Goal: Check status

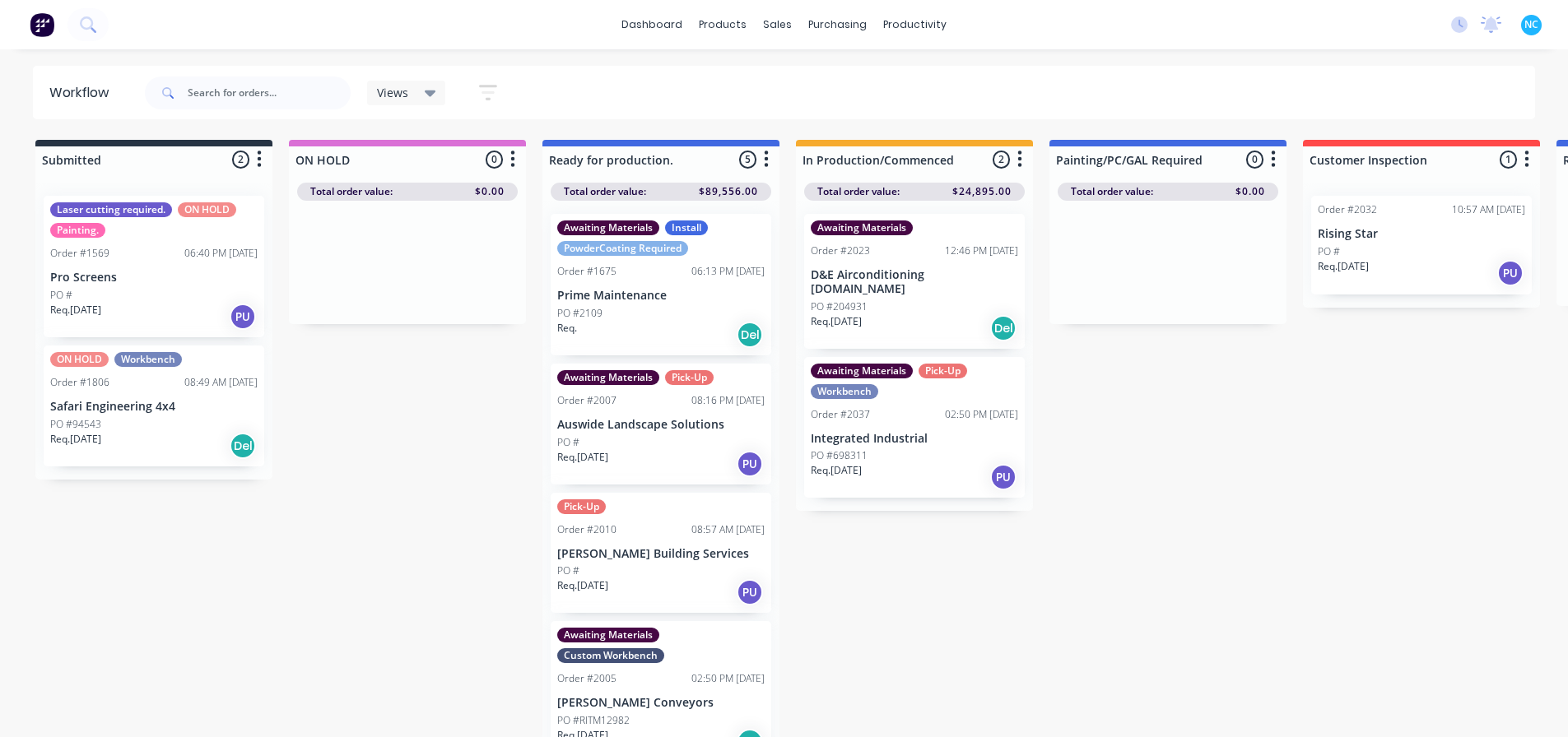
scroll to position [153, 0]
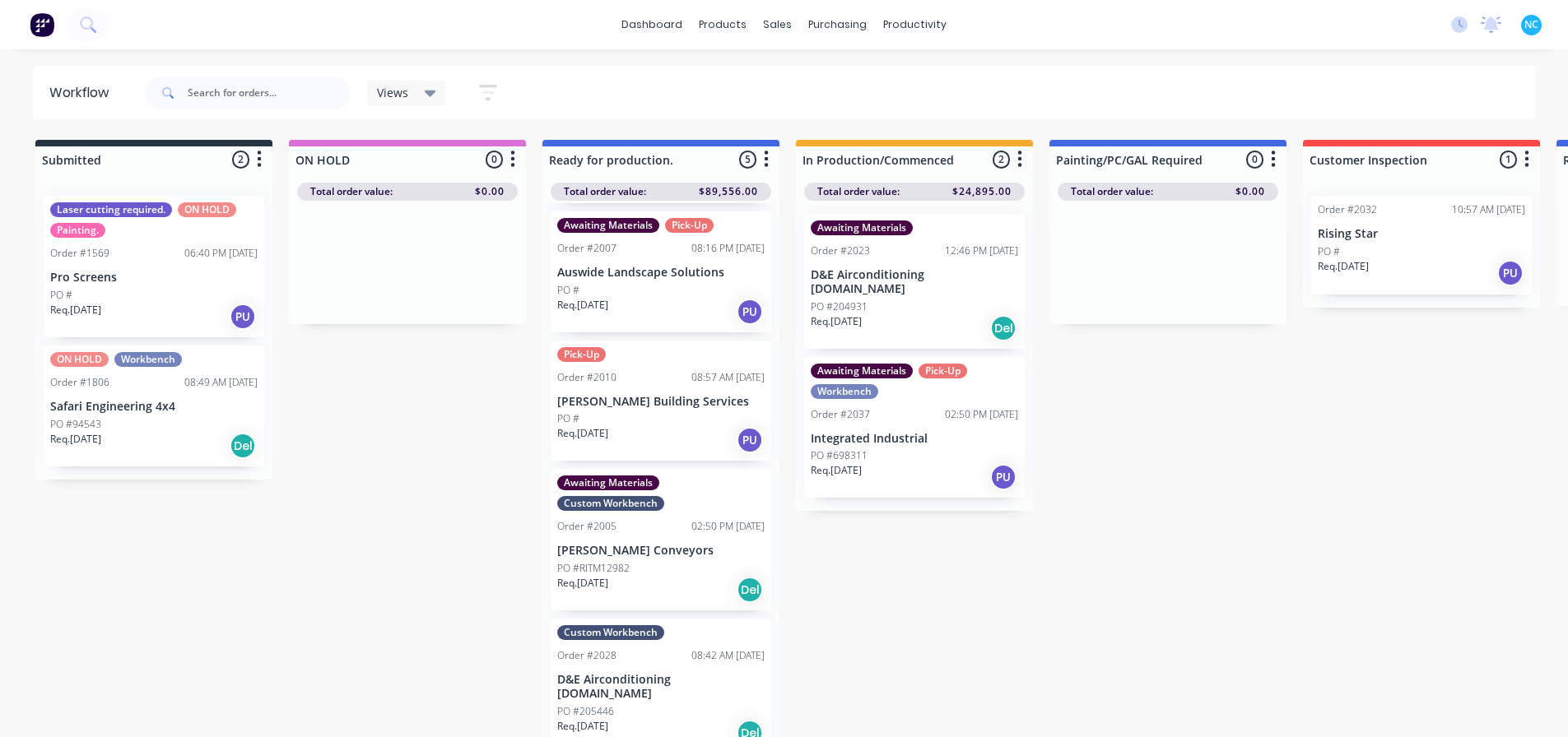
click at [854, 465] on div "Req. [DATE] PU" at bounding box center [915, 476] width 207 height 28
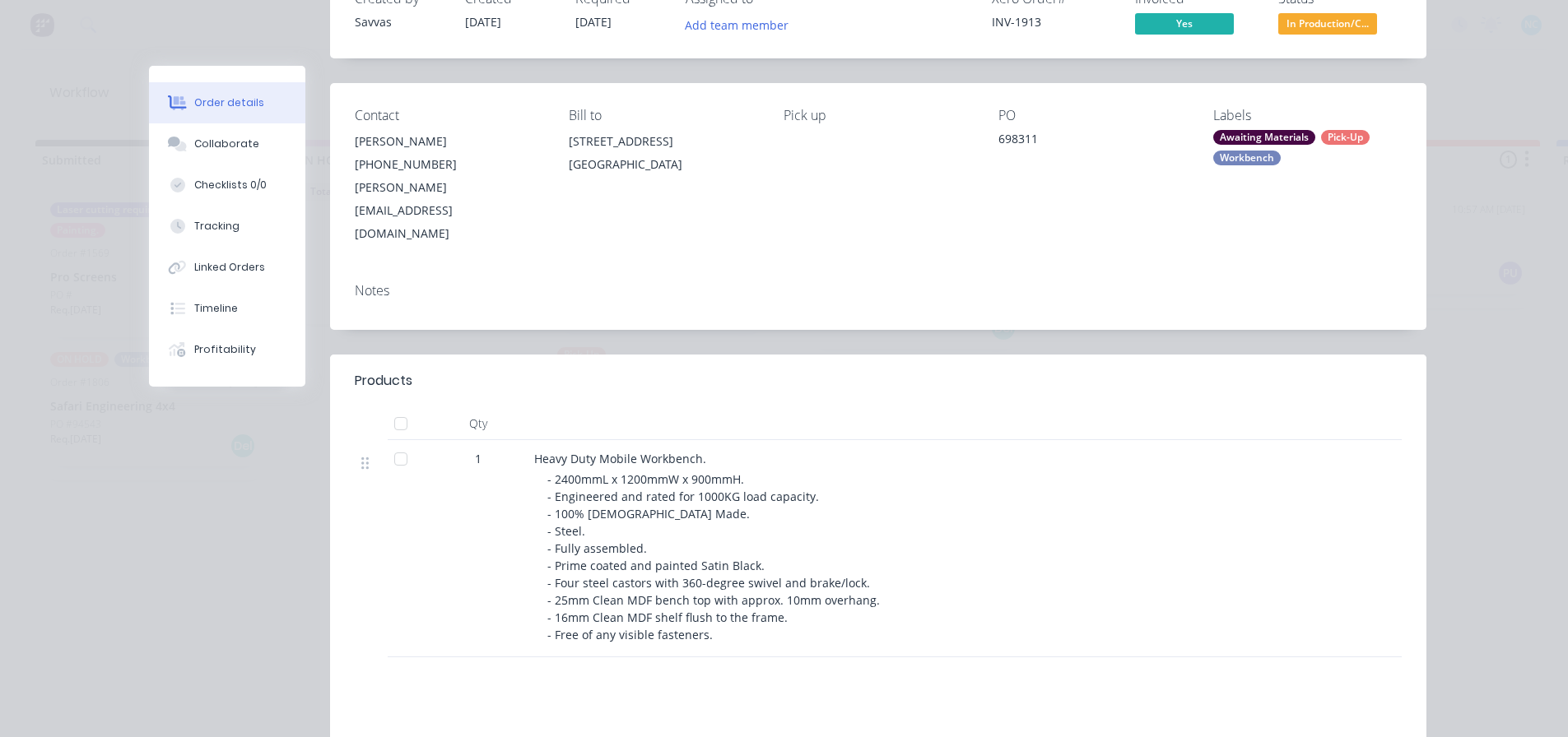
scroll to position [0, 0]
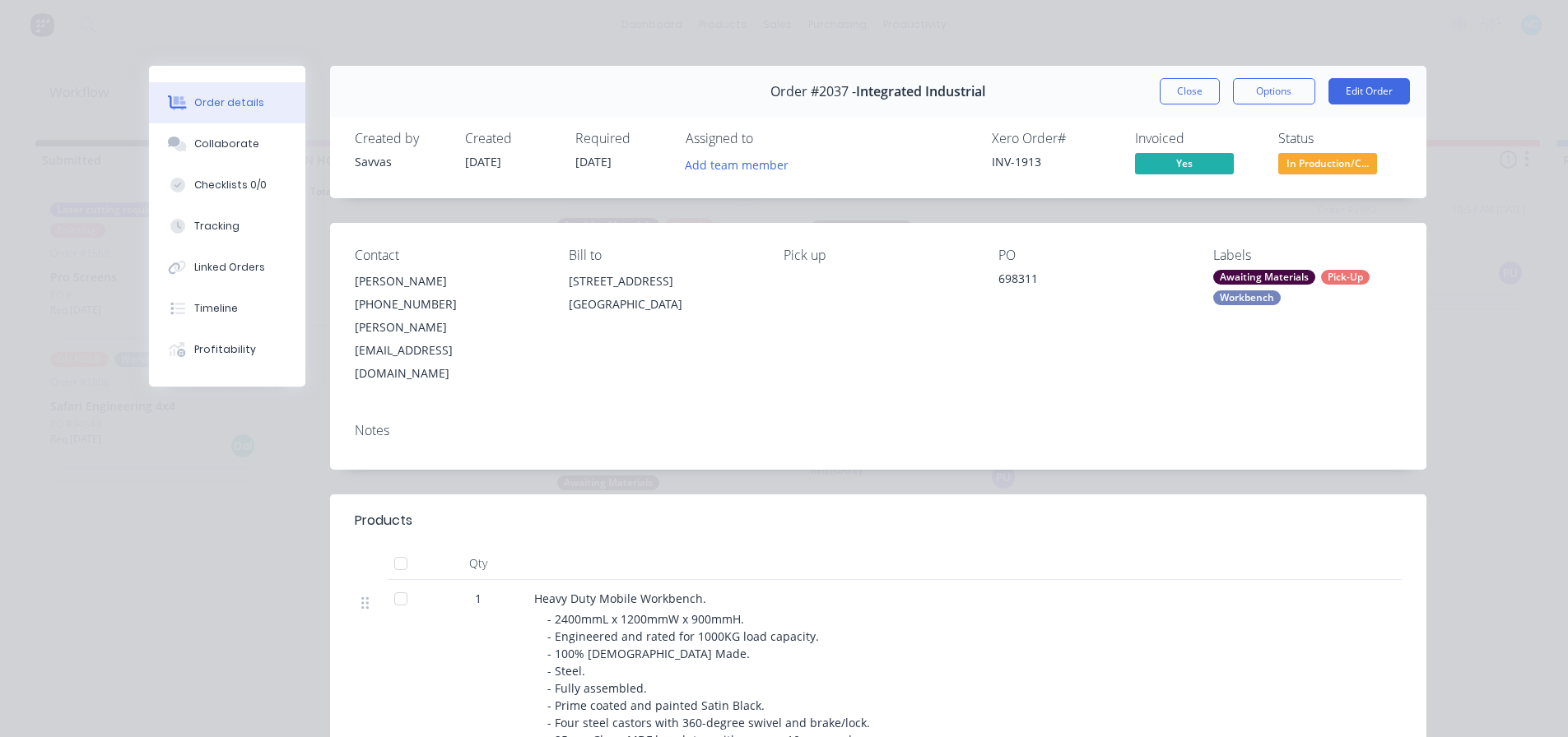
drag, startPoint x: 1202, startPoint y: 93, endPoint x: 1185, endPoint y: 82, distance: 20.2
click at [1200, 94] on button "Close" at bounding box center [1190, 91] width 60 height 27
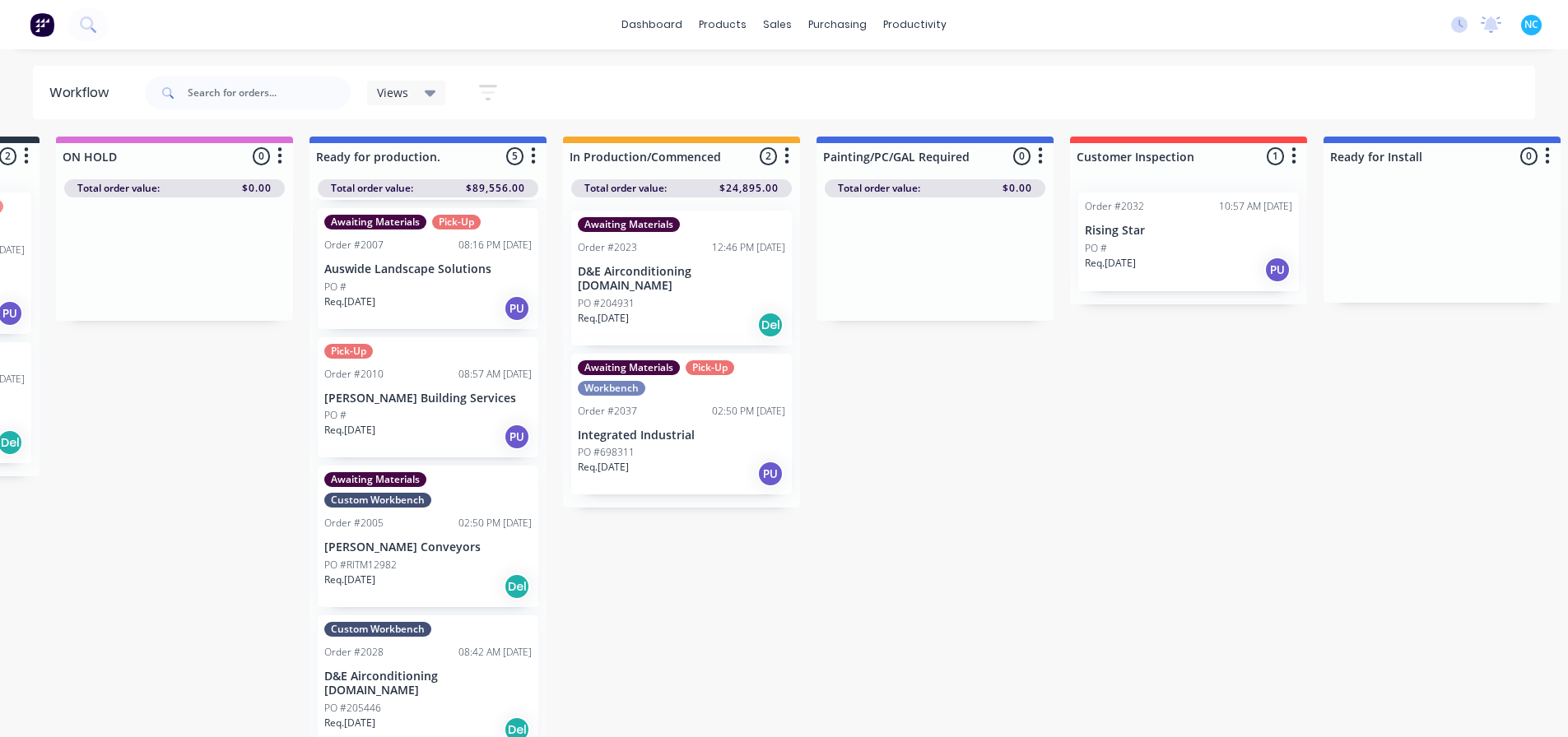
scroll to position [15, 192]
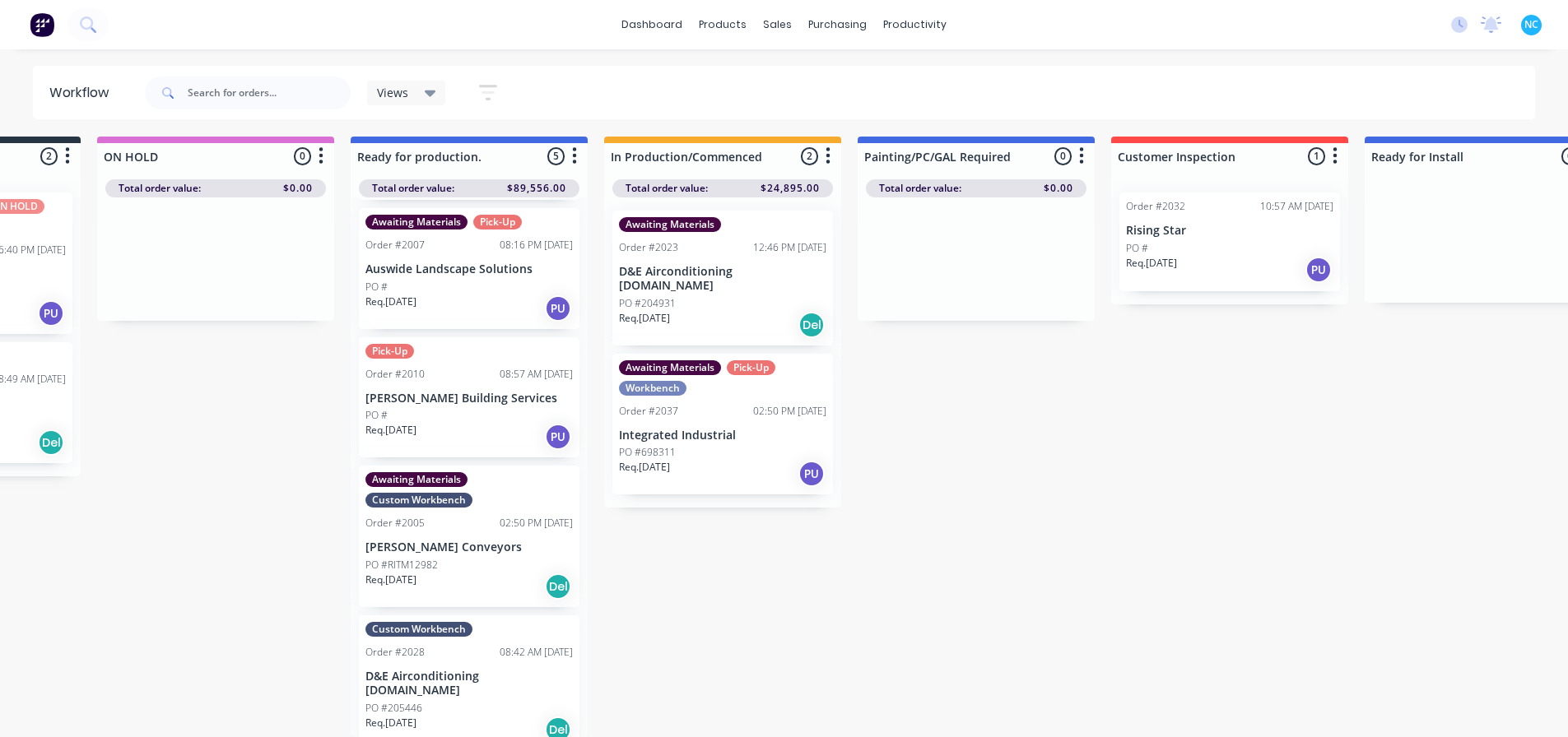
click at [1137, 372] on div "Submitted 2 Sort By Created date Required date Order number Customer name Most …" at bounding box center [1288, 436] width 2983 height 601
click at [772, 460] on div "Req. [DATE] PU" at bounding box center [723, 474] width 207 height 28
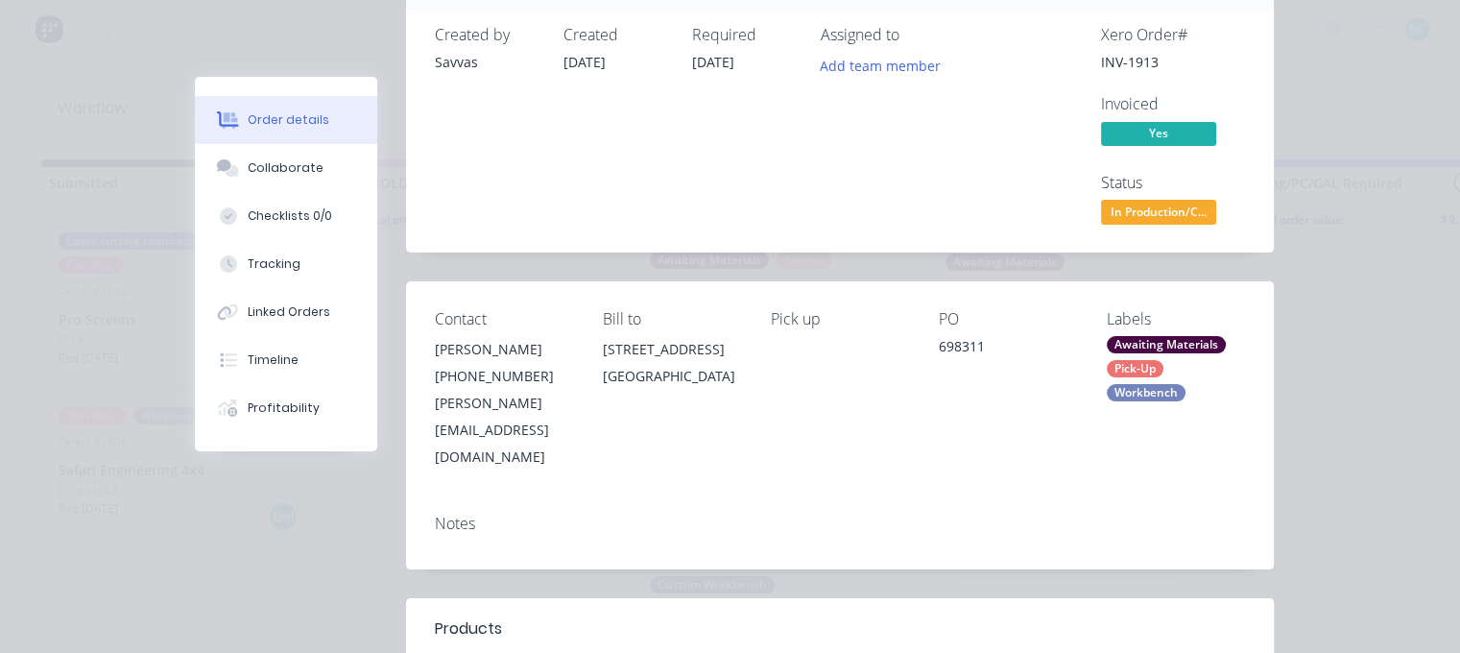
scroll to position [0, 0]
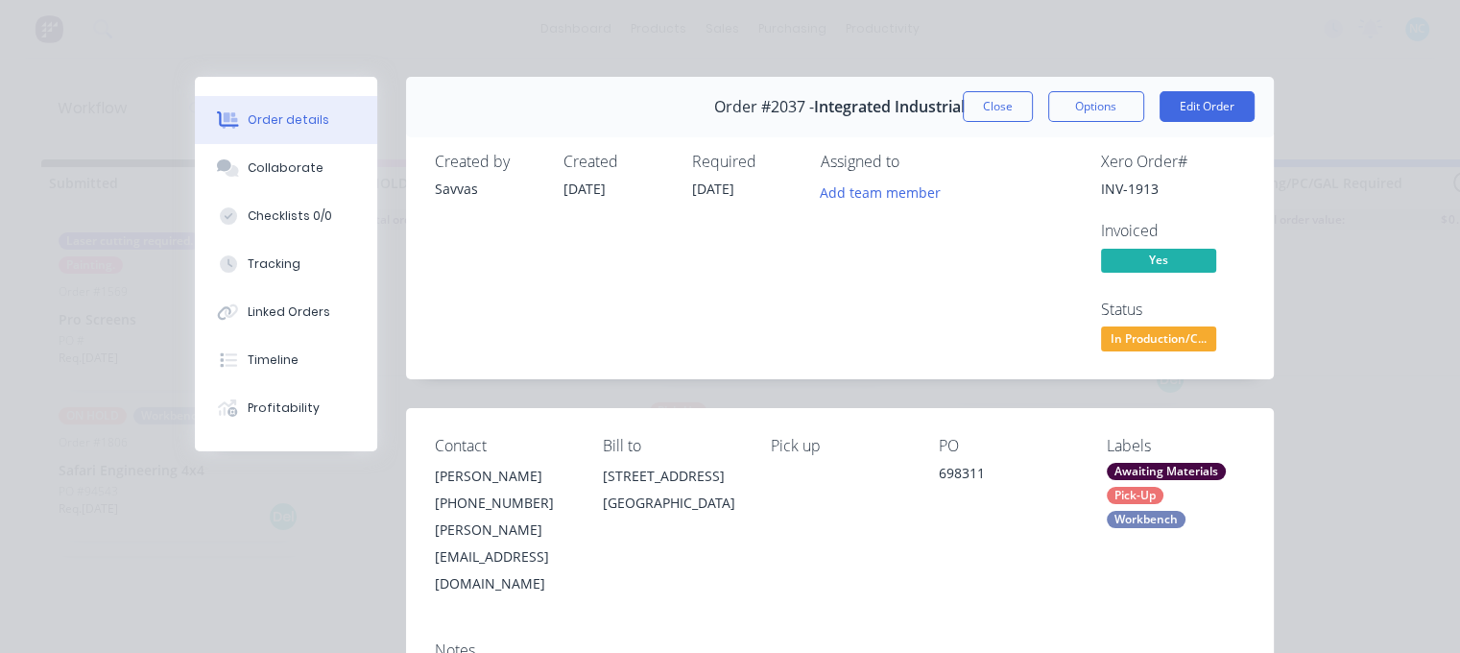
click at [1032, 116] on div "Close Options Edit Order" at bounding box center [1109, 106] width 292 height 31
click at [984, 105] on button "Close" at bounding box center [998, 106] width 70 height 31
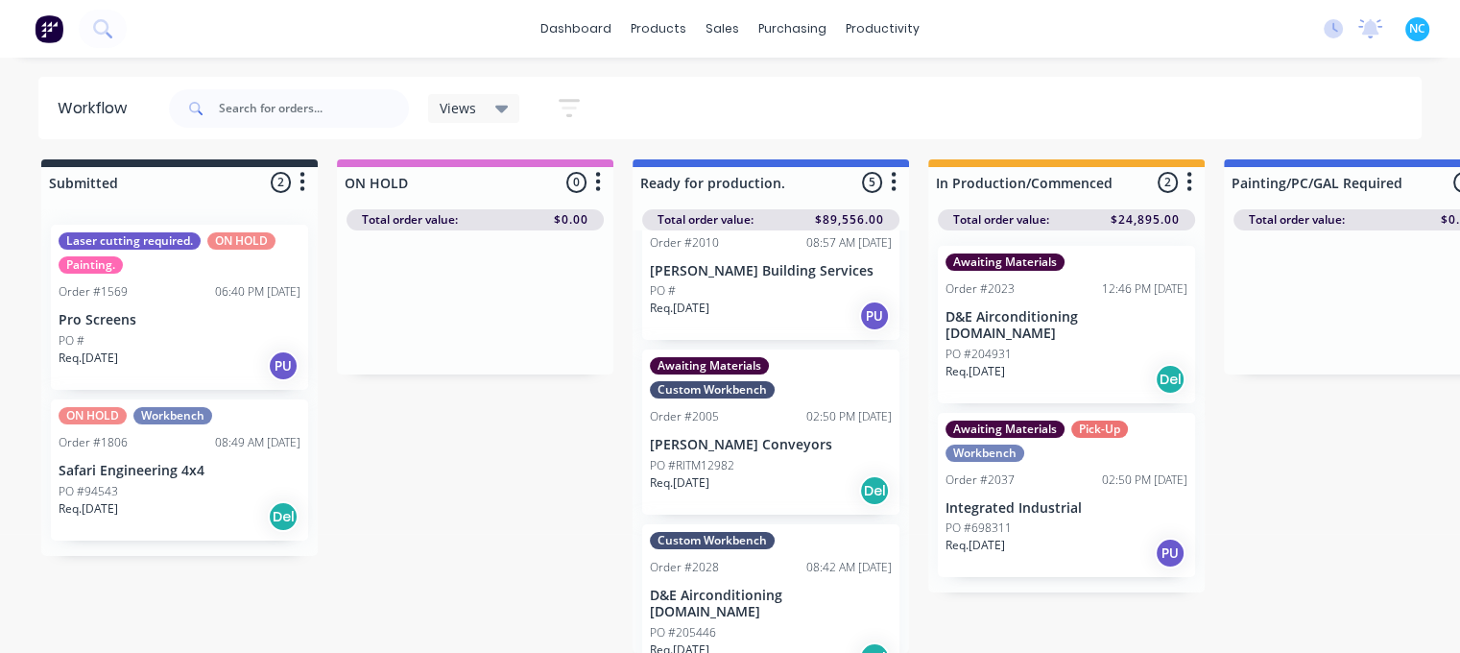
scroll to position [384, 0]
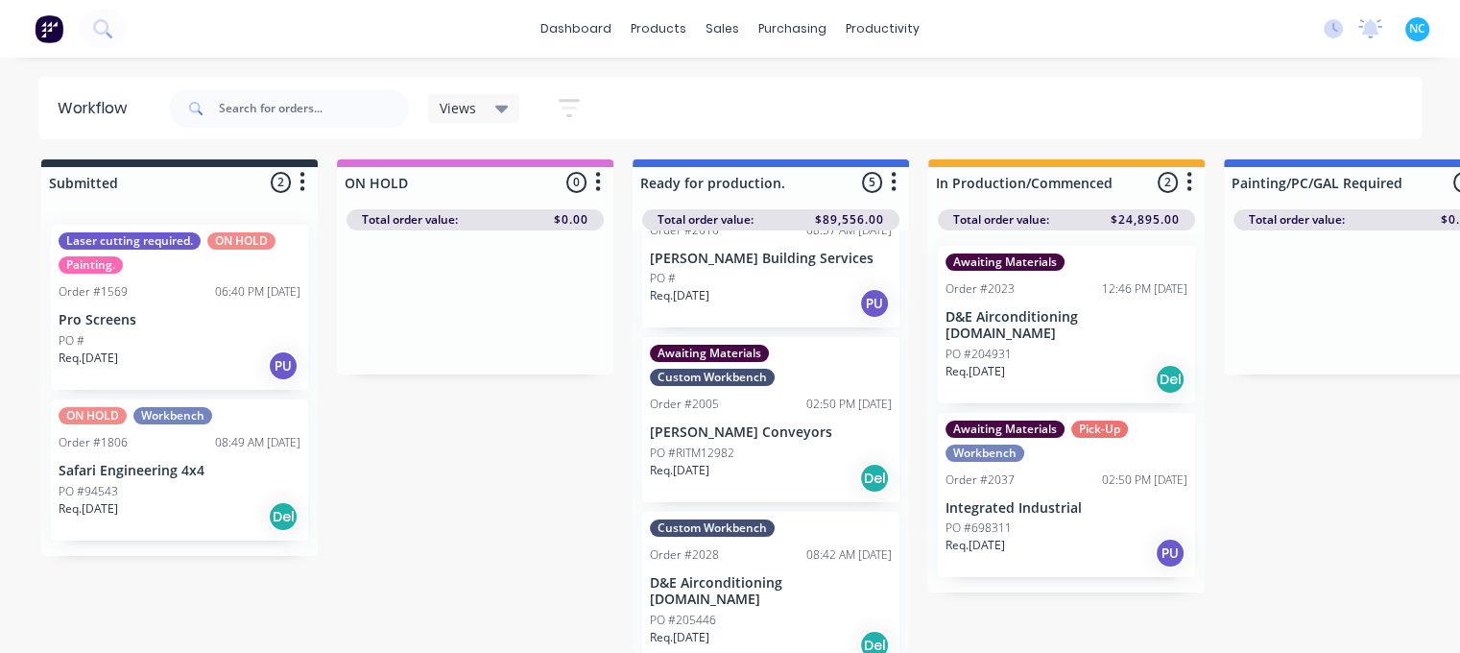
click at [795, 478] on div "Req. [DATE] Del" at bounding box center [771, 478] width 242 height 33
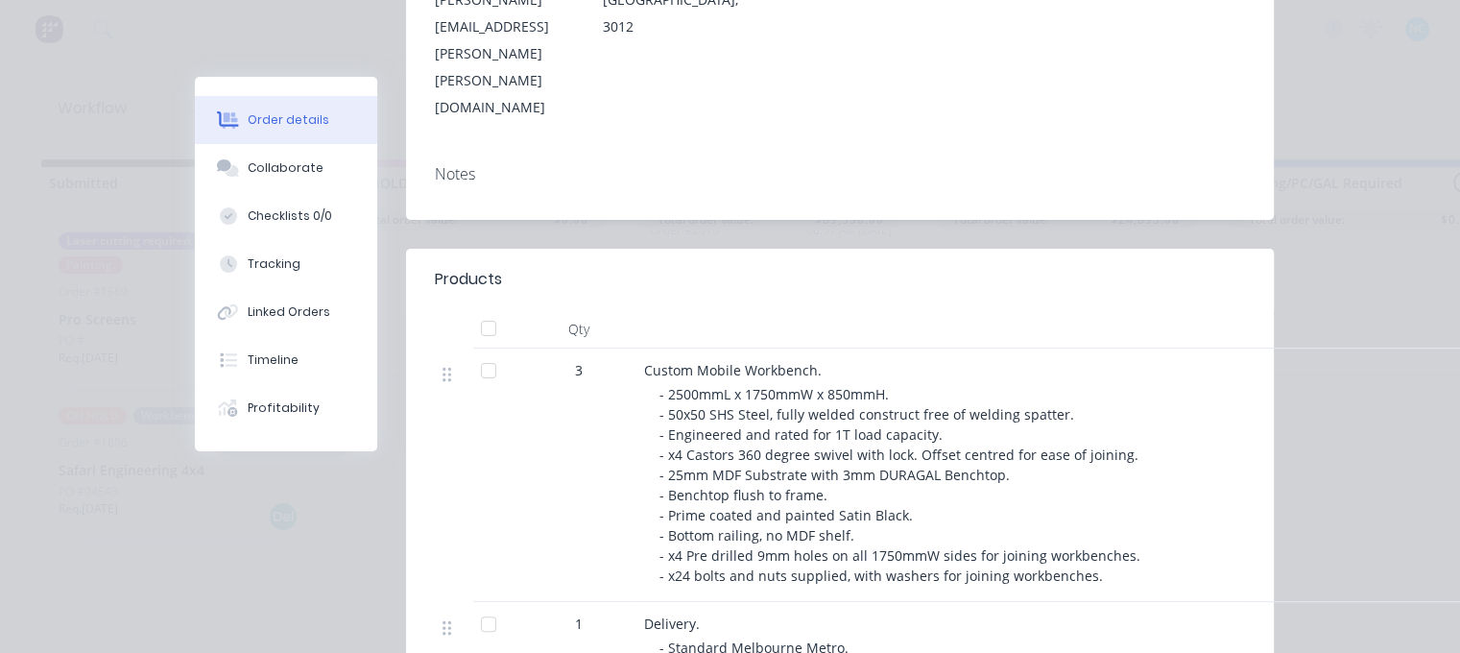
scroll to position [576, 0]
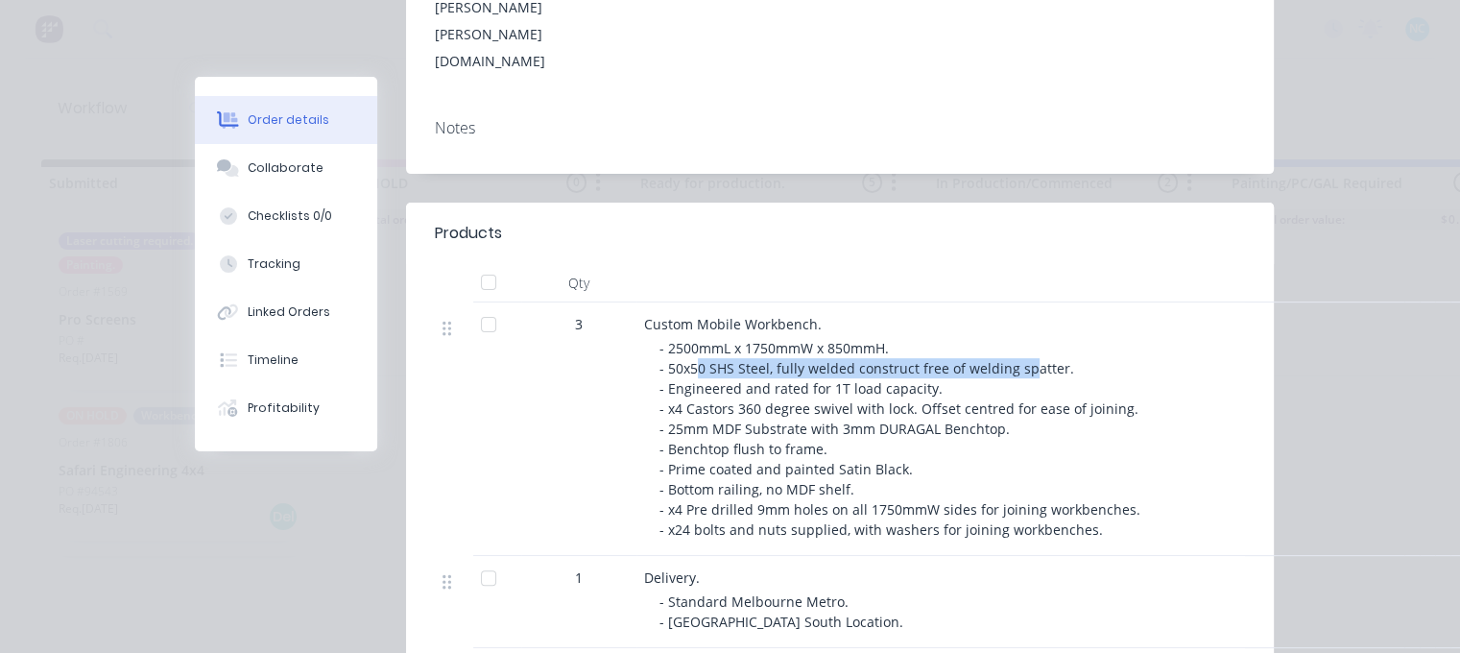
drag, startPoint x: 690, startPoint y: 286, endPoint x: 1019, endPoint y: 282, distance: 329.3
click at [1019, 339] on span "- 2500mmL x 1750mmW x 850mmH. - 50x50 SHS Steel, fully welded construct free of…" at bounding box center [901, 439] width 485 height 200
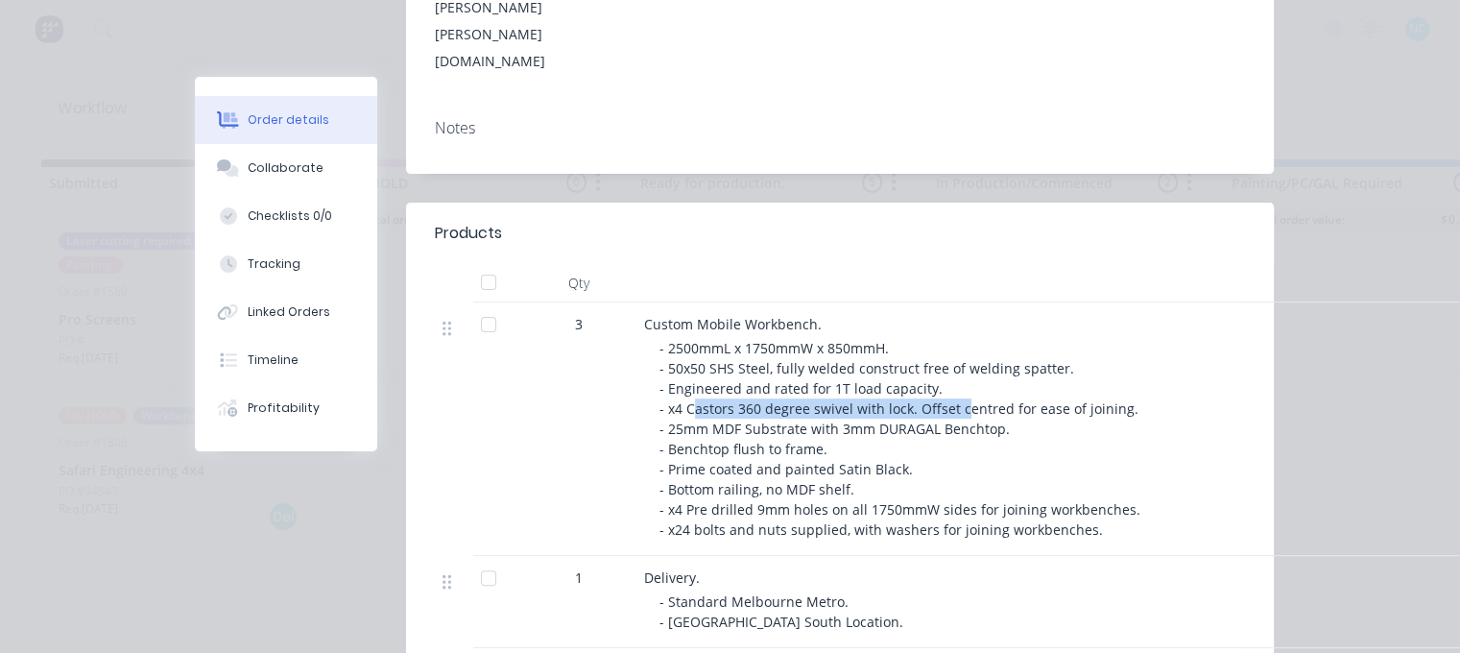
drag, startPoint x: 688, startPoint y: 323, endPoint x: 951, endPoint y: 328, distance: 263.1
click at [951, 339] on span "- 2500mmL x 1750mmW x 850mmH. - 50x50 SHS Steel, fully welded construct free of…" at bounding box center [901, 439] width 485 height 200
click at [927, 339] on span "- 2500mmL x 1750mmW x 850mmH. - 50x50 SHS Steel, fully welded construct free of…" at bounding box center [901, 439] width 485 height 200
drag, startPoint x: 737, startPoint y: 348, endPoint x: 804, endPoint y: 347, distance: 67.2
click at [804, 347] on span "- 2500mmL x 1750mmW x 850mmH. - 50x50 SHS Steel, fully welded construct free of…" at bounding box center [901, 439] width 485 height 200
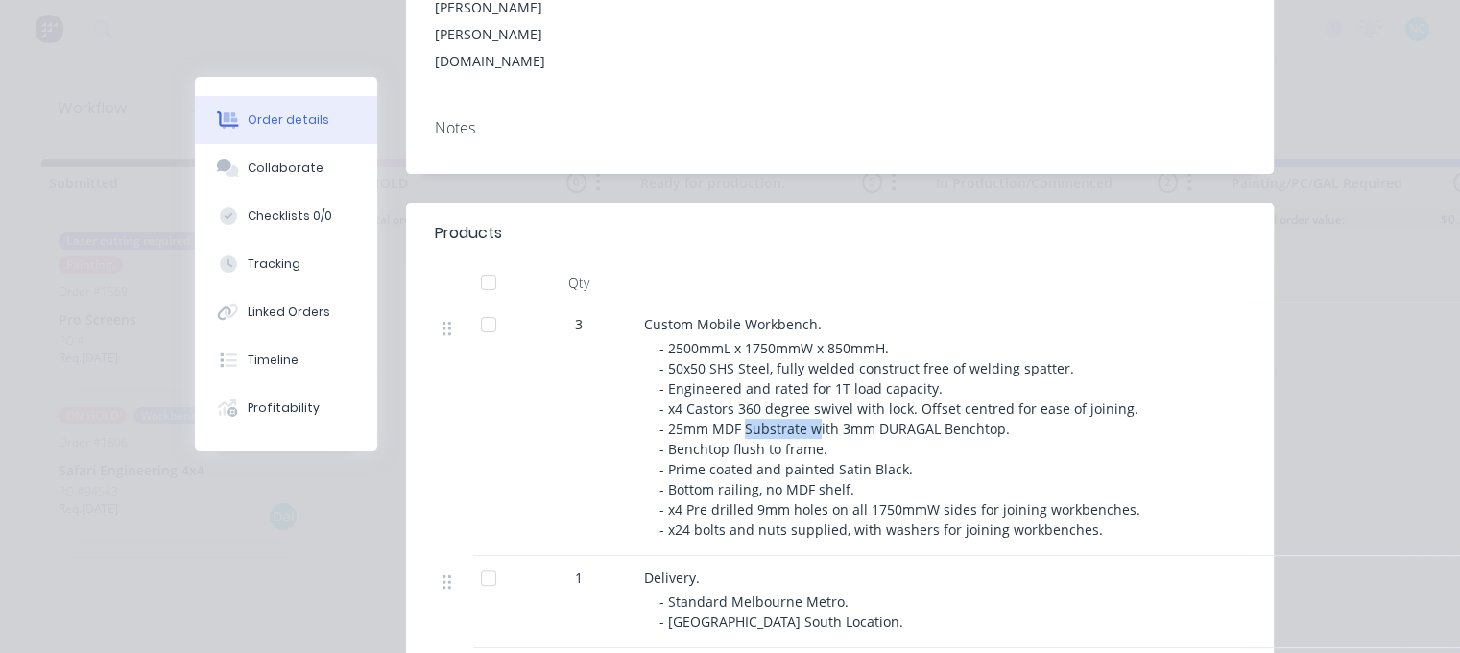
click at [804, 347] on span "- 2500mmL x 1750mmW x 850mmH. - 50x50 SHS Steel, fully welded construct free of…" at bounding box center [901, 439] width 485 height 200
click at [336, 173] on button "Collaborate" at bounding box center [286, 168] width 182 height 48
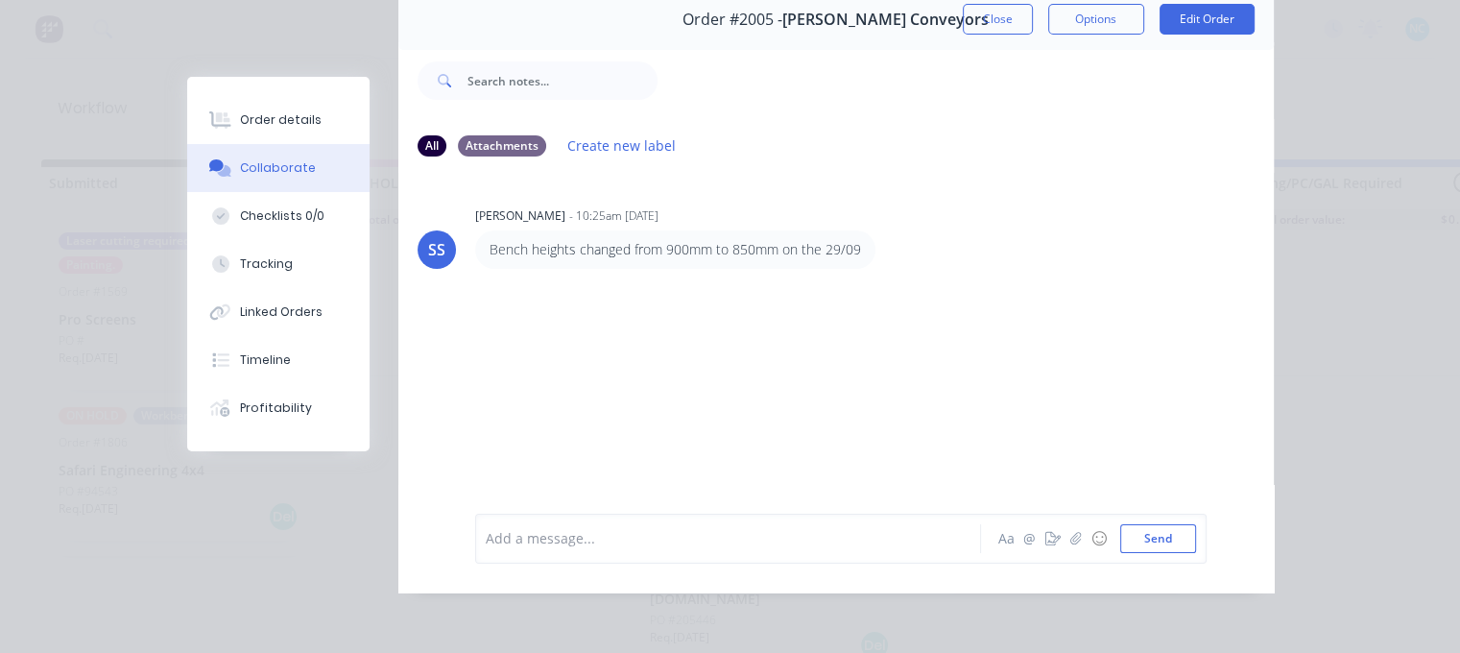
scroll to position [0, 0]
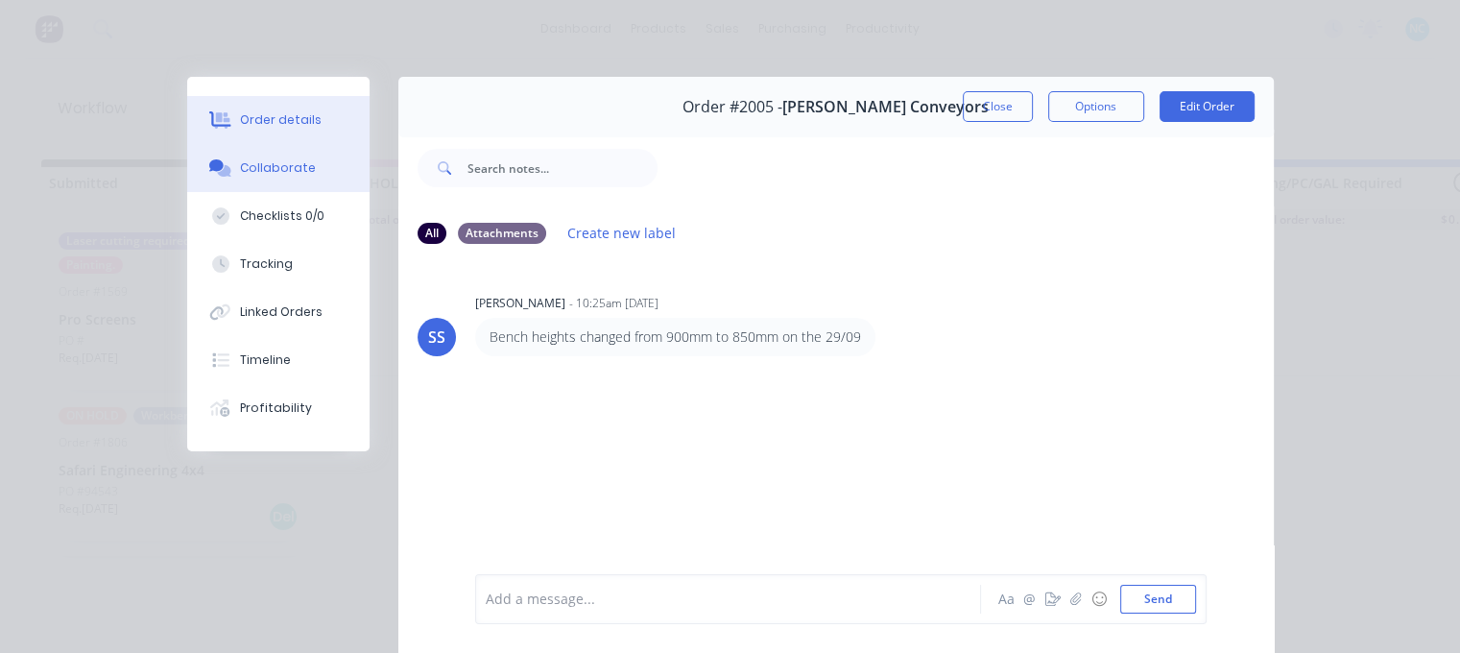
click at [321, 120] on button "Order details" at bounding box center [278, 120] width 182 height 48
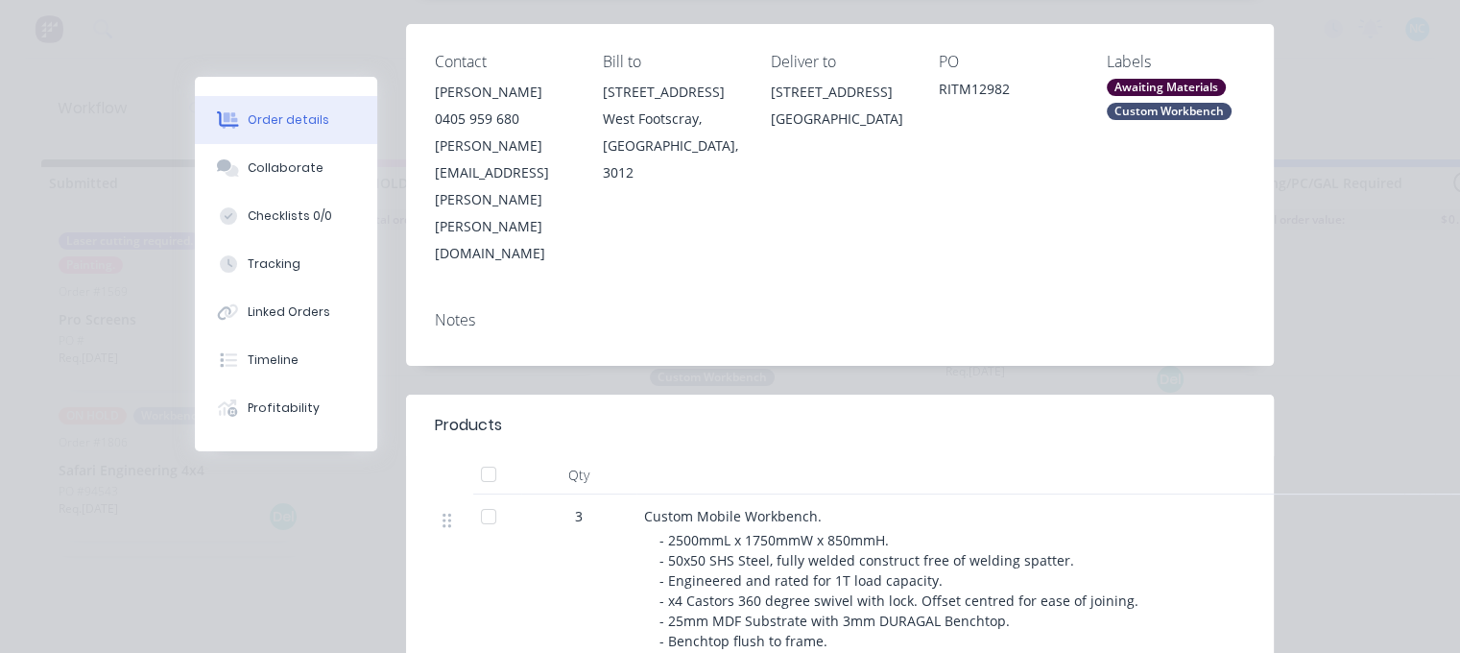
scroll to position [480, 0]
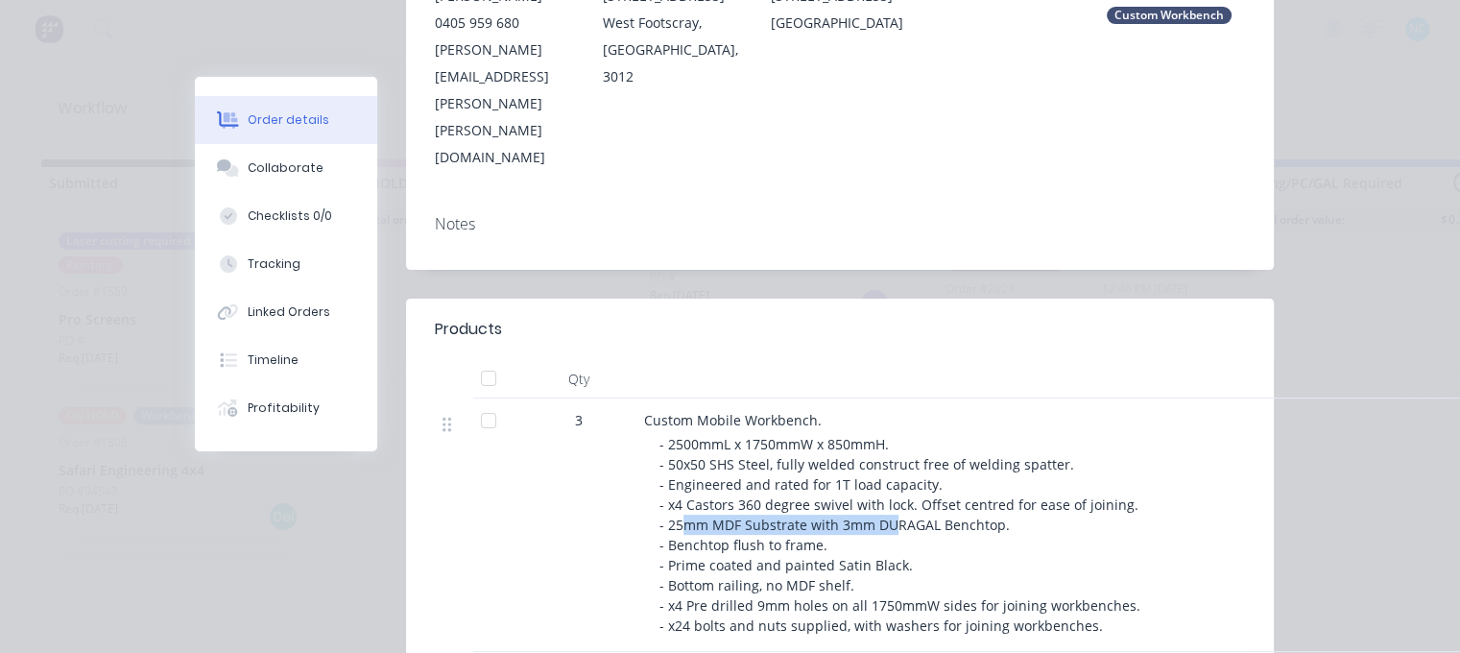
drag, startPoint x: 680, startPoint y: 442, endPoint x: 884, endPoint y: 448, distance: 204.6
click at [884, 448] on span "- 2500mmL x 1750mmW x 850mmH. - 50x50 SHS Steel, fully welded construct free of…" at bounding box center [901, 535] width 485 height 200
